Goal: Transaction & Acquisition: Purchase product/service

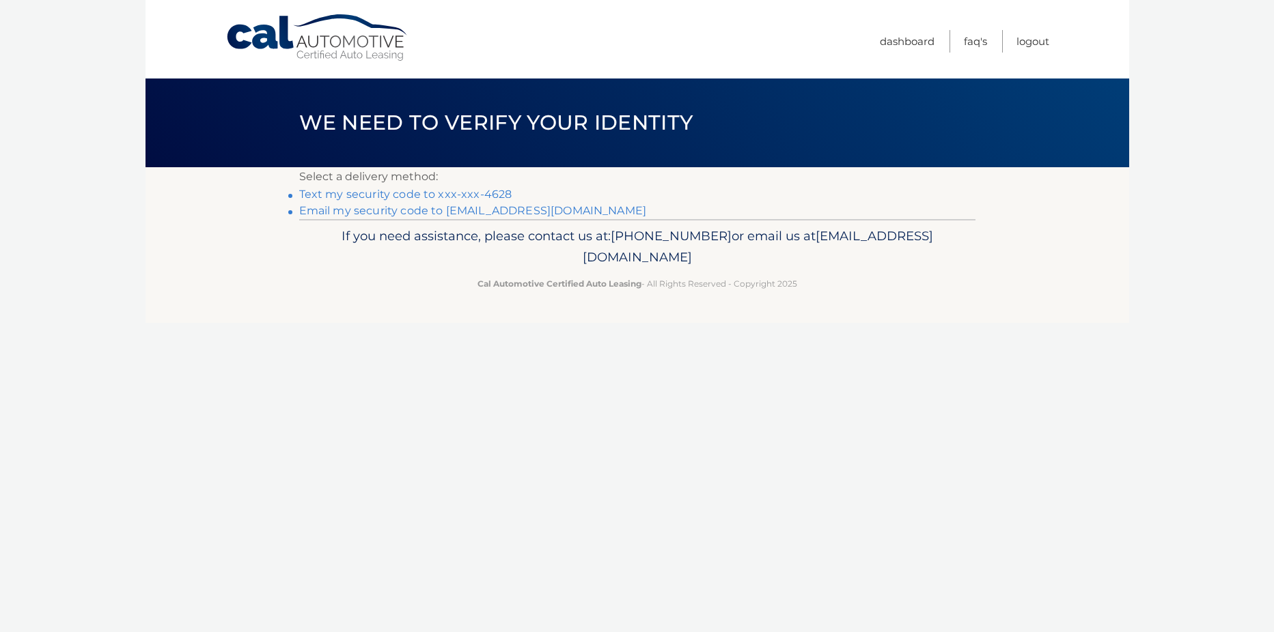
click at [402, 195] on link "Text my security code to xxx-xxx-4628" at bounding box center [405, 194] width 213 height 13
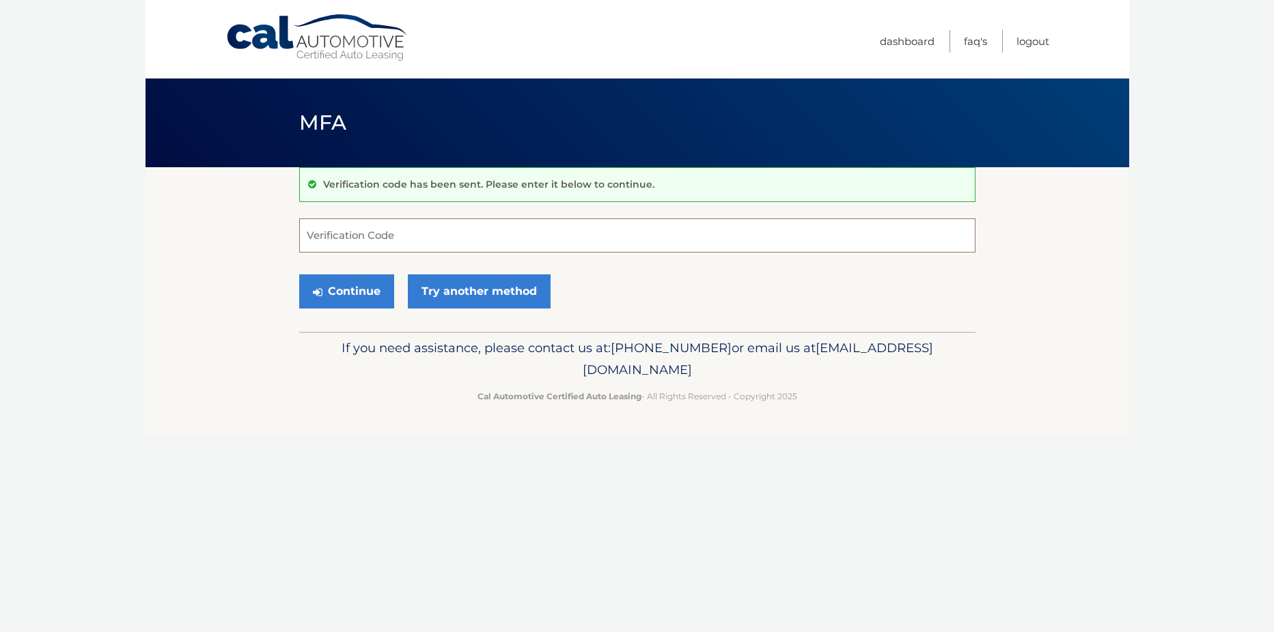
click at [355, 234] on input "Verification Code" at bounding box center [637, 236] width 676 height 34
type input "690976"
click at [376, 296] on button "Continue" at bounding box center [346, 292] width 95 height 34
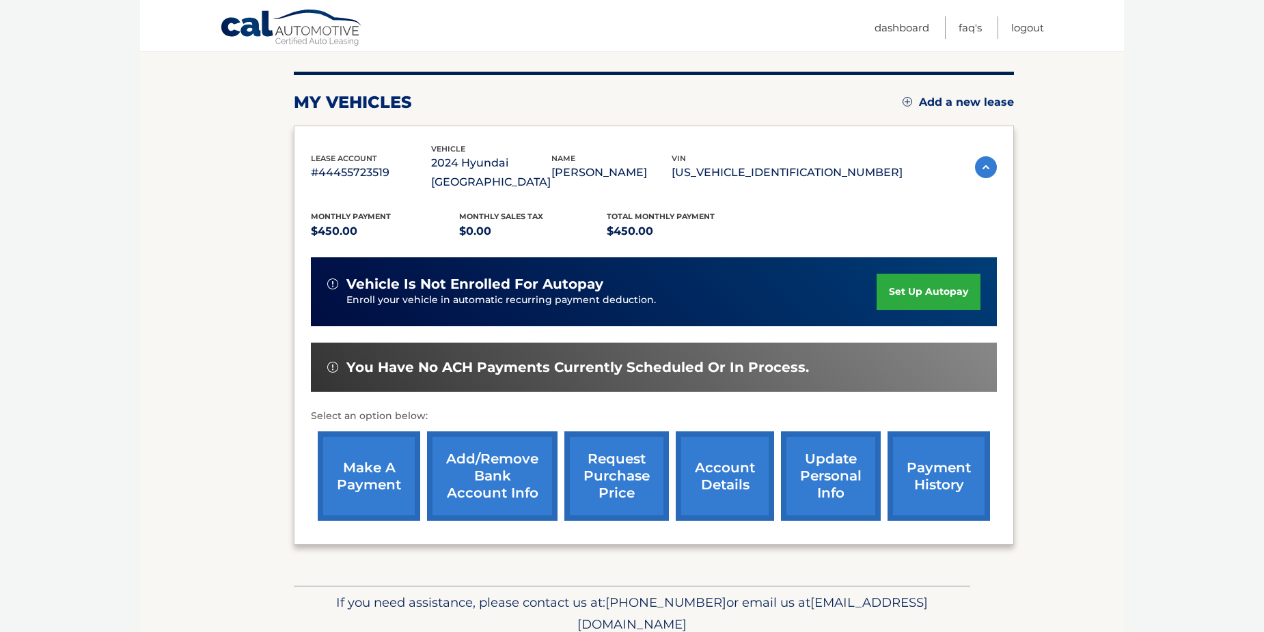
scroll to position [195, 0]
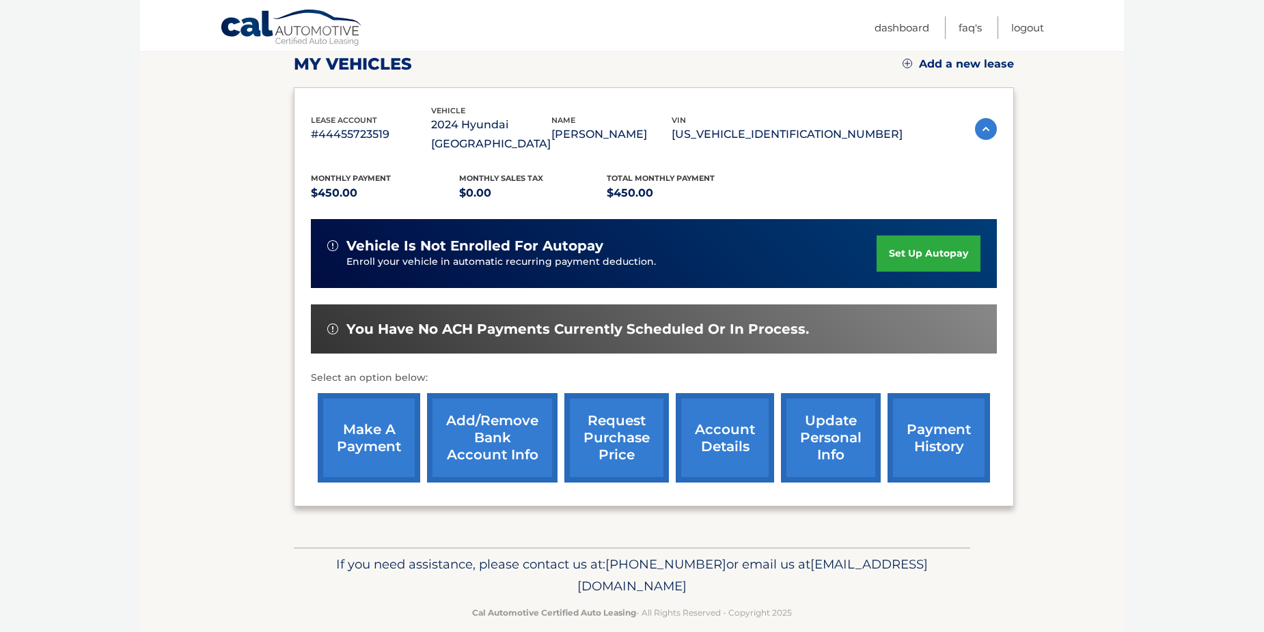
click at [399, 421] on link "make a payment" at bounding box center [369, 437] width 102 height 89
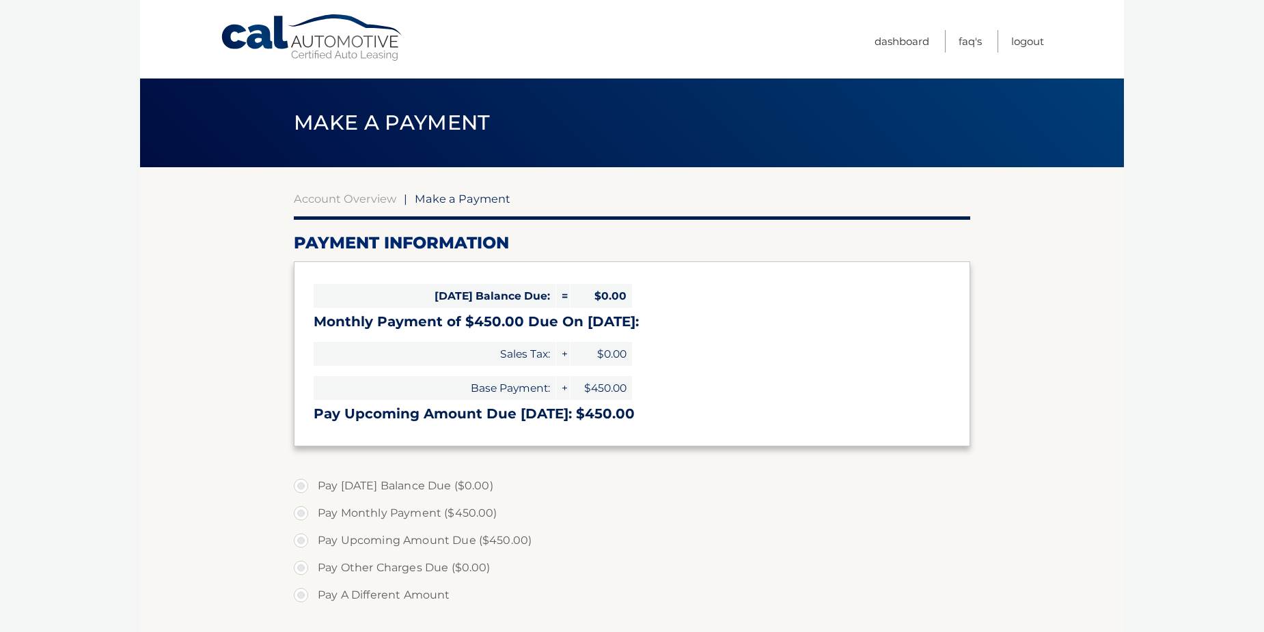
select select "MjkzZjE1MjktZmZjMS00ODIzLTllYTEtYzVjZThiMGNkZjA1"
click at [448, 538] on label "Pay Upcoming Amount Due ($450.00)" at bounding box center [632, 540] width 676 height 27
click at [313, 538] on input "Pay Upcoming Amount Due ($450.00)" at bounding box center [306, 538] width 14 height 22
click at [301, 538] on label "Pay Upcoming Amount Due ($450.00)" at bounding box center [632, 540] width 676 height 27
click at [301, 538] on input "Pay Upcoming Amount Due ($450.00)" at bounding box center [306, 538] width 14 height 22
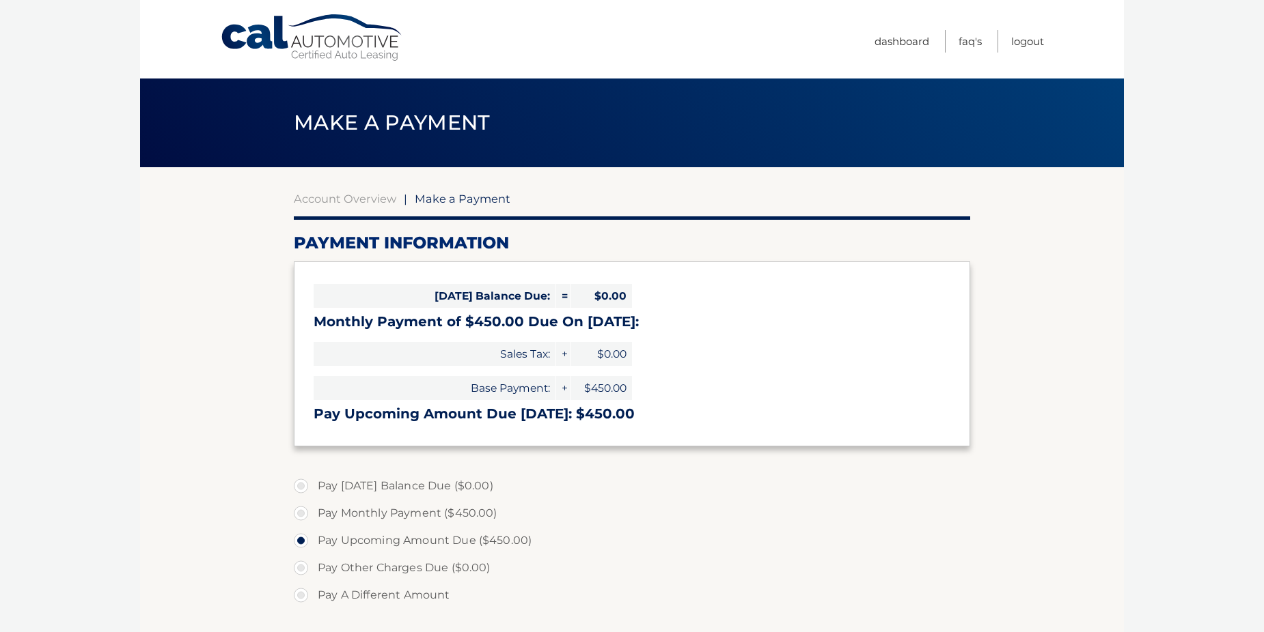
click at [355, 535] on label "Pay Upcoming Amount Due ($450.00)" at bounding box center [632, 540] width 676 height 27
click at [313, 535] on input "Pay Upcoming Amount Due ($450.00)" at bounding box center [306, 538] width 14 height 22
click at [333, 506] on label "Pay Monthly Payment ($450.00)" at bounding box center [632, 513] width 676 height 27
click at [313, 506] on input "Pay Monthly Payment ($450.00)" at bounding box center [306, 511] width 14 height 22
radio input "true"
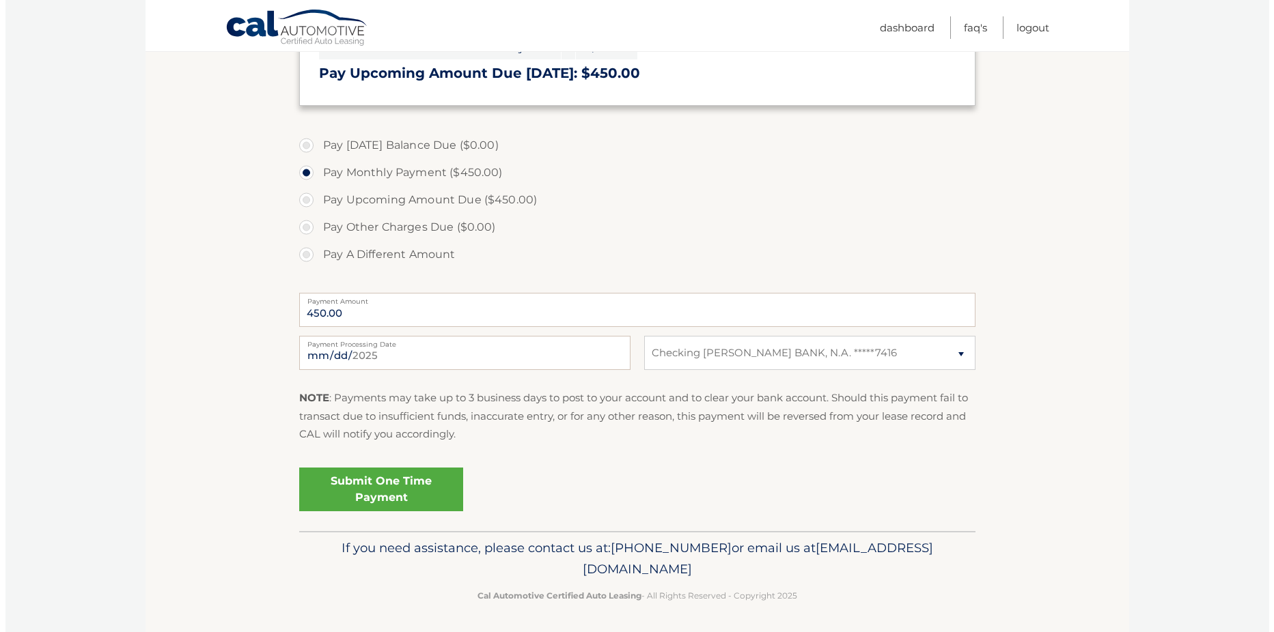
scroll to position [344, 0]
click at [376, 499] on link "Submit One Time Payment" at bounding box center [376, 487] width 164 height 44
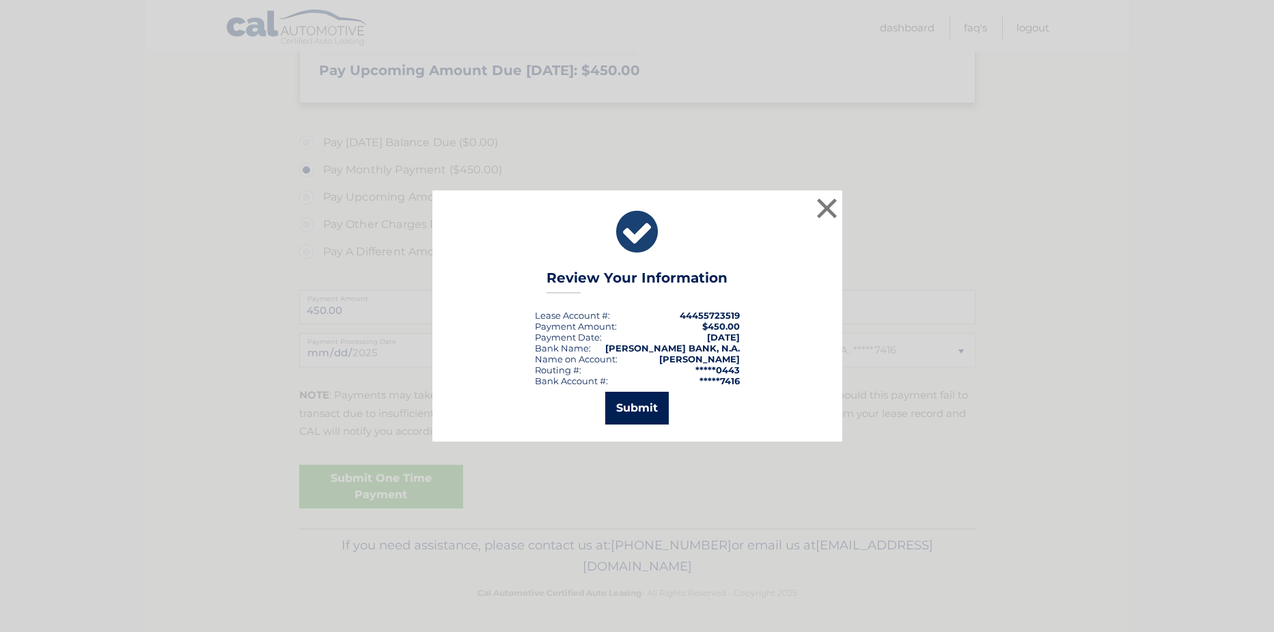
click at [646, 411] on button "Submit" at bounding box center [637, 408] width 64 height 33
